Goal: Browse casually

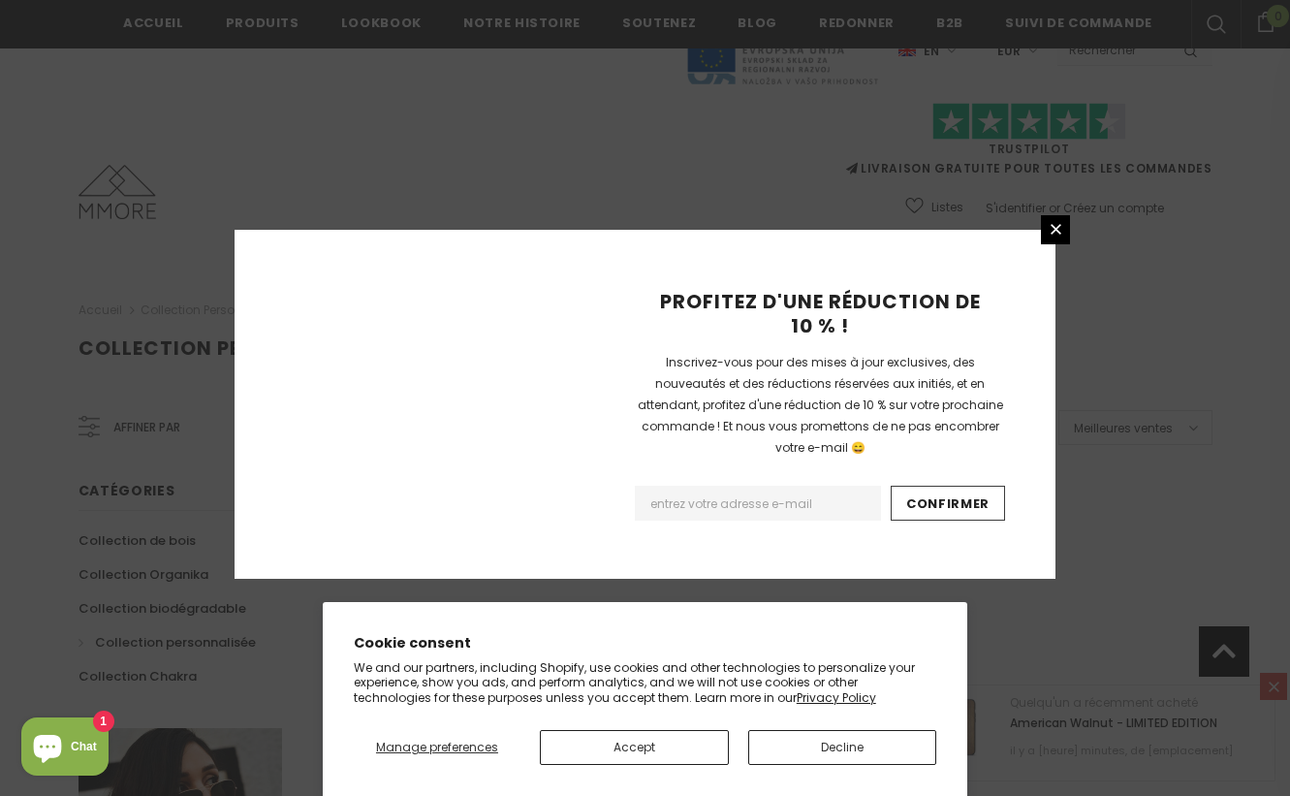
scroll to position [1238, 0]
